Goal: Find specific page/section

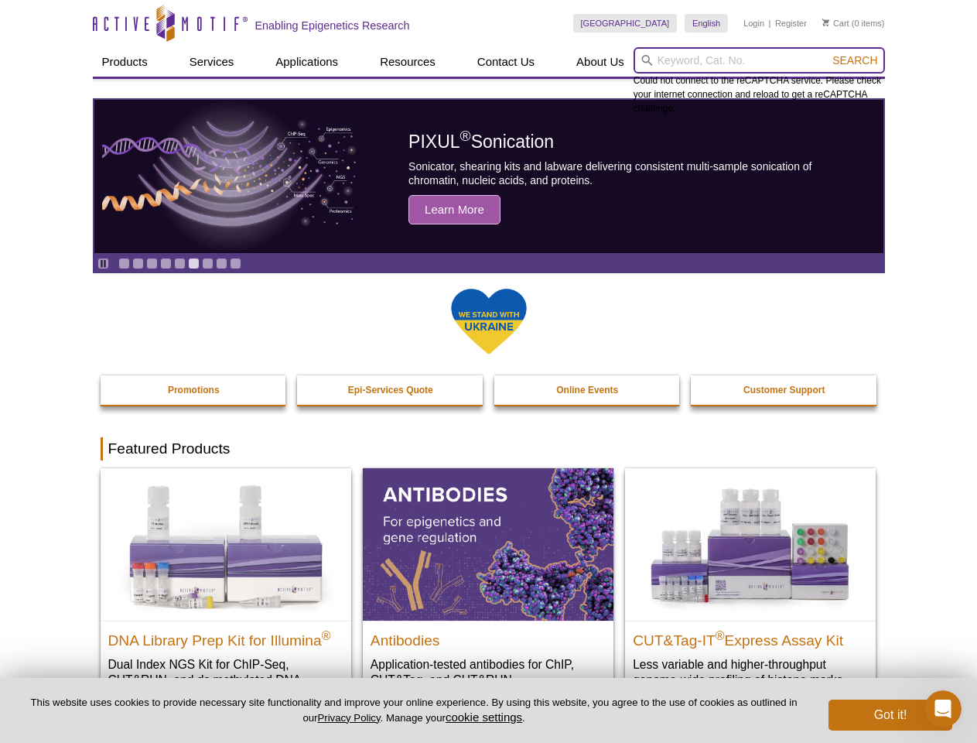
click at [759, 60] on input "search" at bounding box center [759, 60] width 251 height 26
click at [855, 60] on span "Search" at bounding box center [854, 60] width 45 height 12
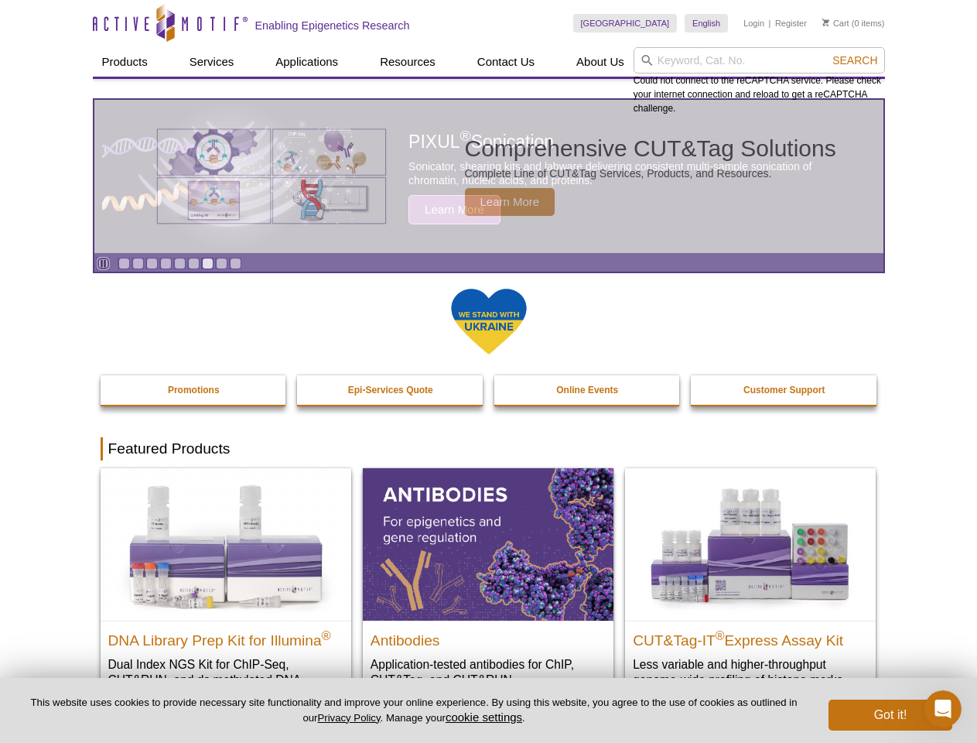
click at [103, 263] on icon "Pause" at bounding box center [103, 263] width 10 height 10
click at [124, 263] on link "Go to slide 1" at bounding box center [124, 264] width 12 height 12
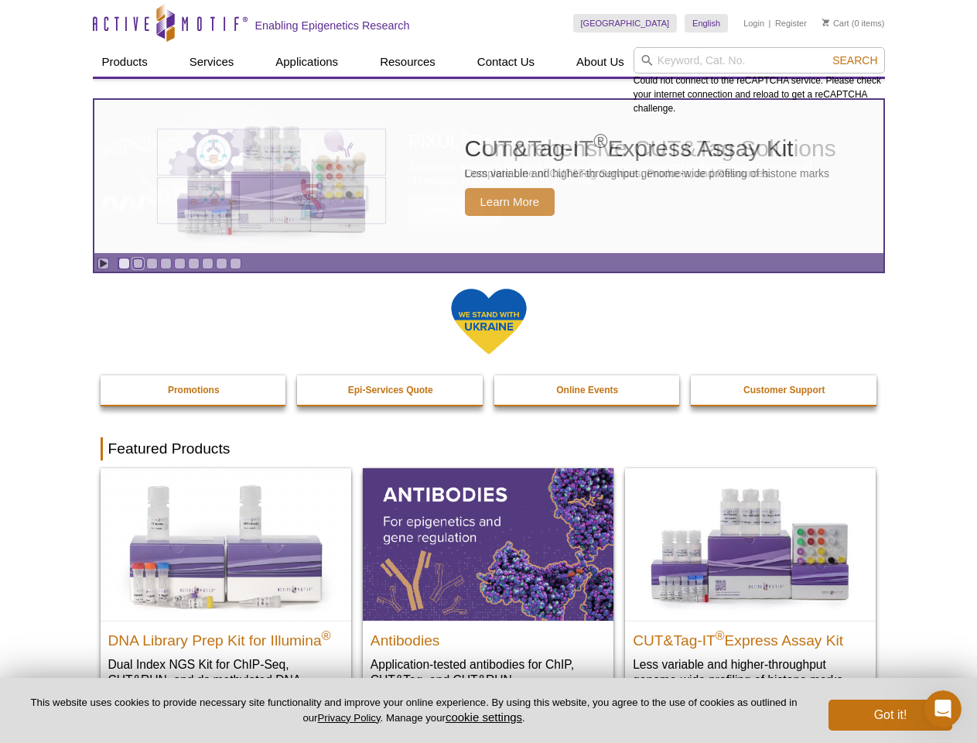
click at [138, 263] on link "Go to slide 2" at bounding box center [138, 264] width 12 height 12
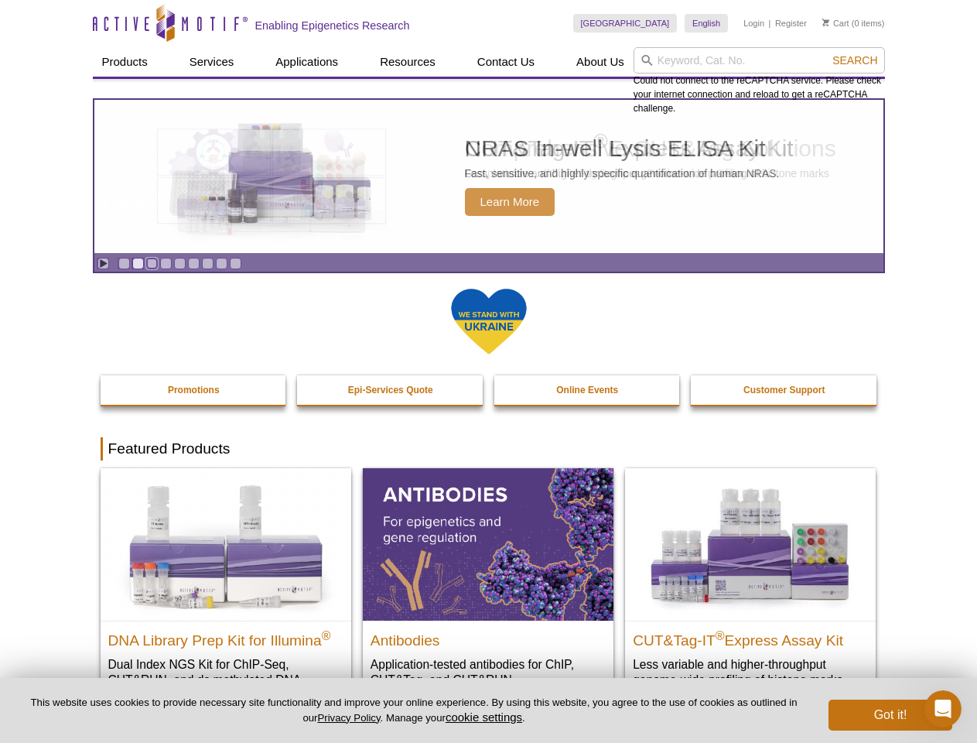
click at [152, 263] on link "Go to slide 3" at bounding box center [152, 264] width 12 height 12
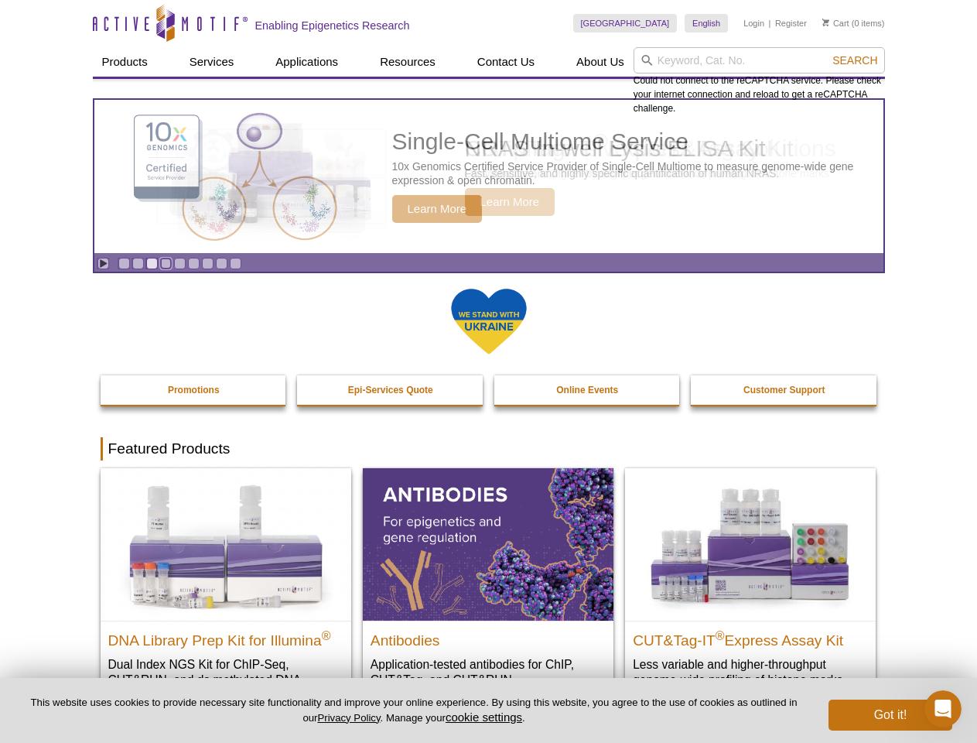
click at [166, 263] on link "Go to slide 4" at bounding box center [166, 264] width 12 height 12
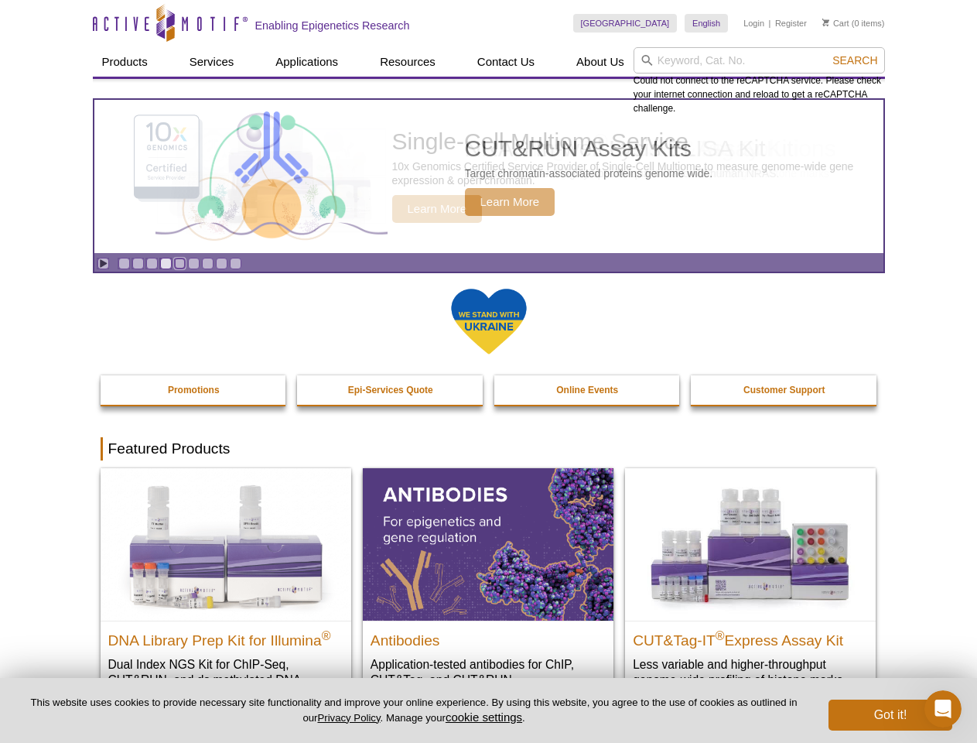
click at [179, 263] on link "Go to slide 5" at bounding box center [180, 264] width 12 height 12
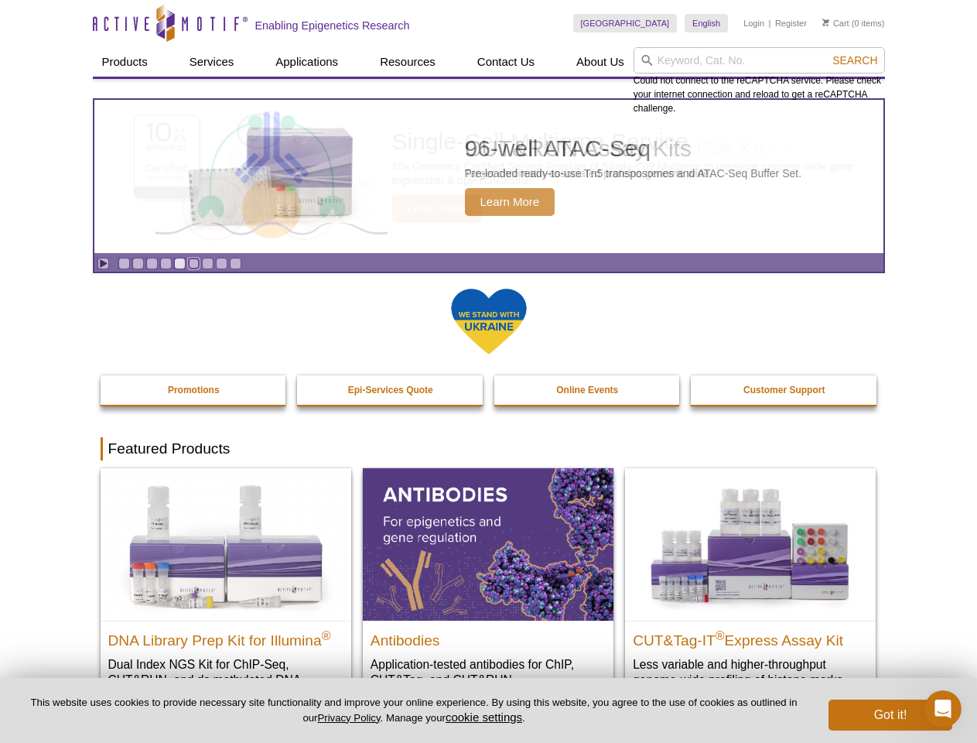
click at [193, 263] on link "Go to slide 6" at bounding box center [194, 264] width 12 height 12
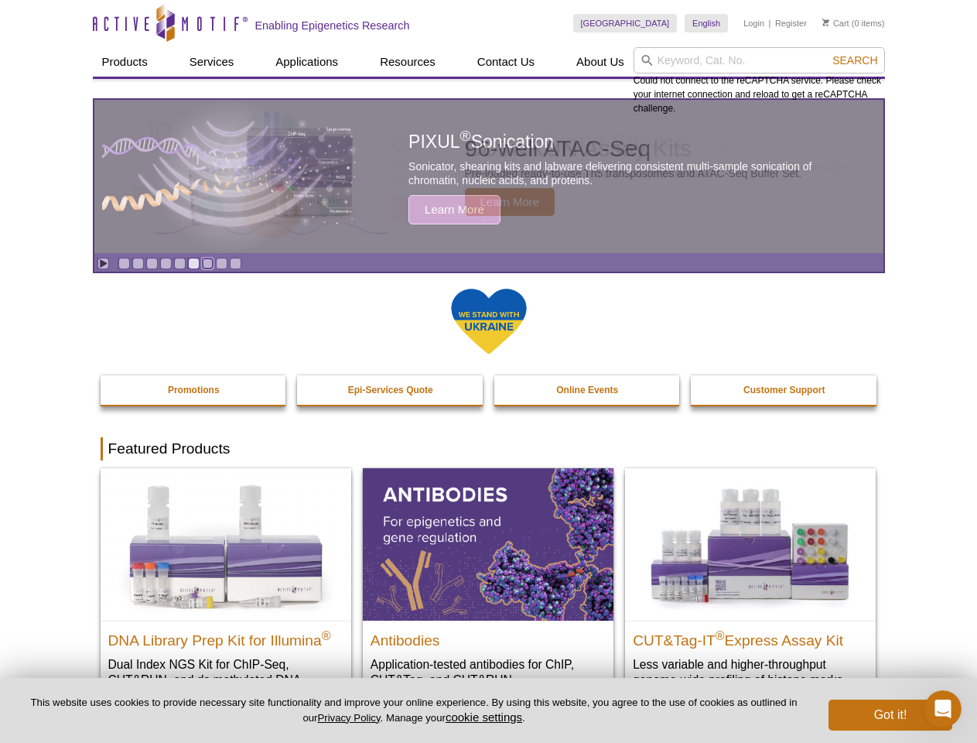
click at [207, 263] on link "Go to slide 7" at bounding box center [208, 264] width 12 height 12
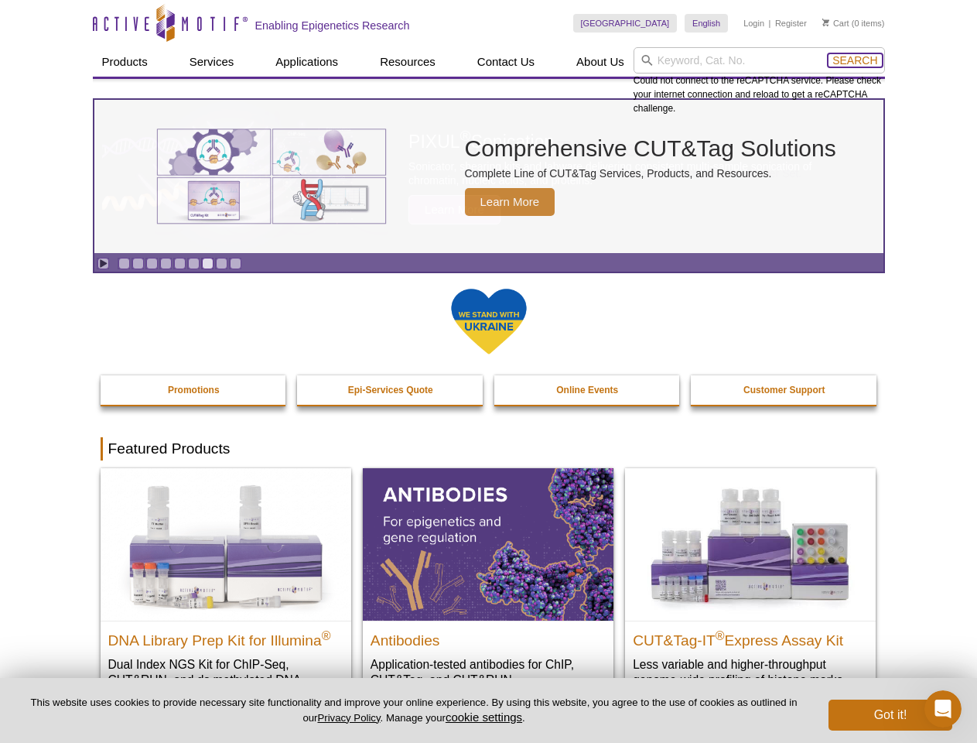
click at [855, 60] on span "Search" at bounding box center [854, 60] width 45 height 12
